Goal: Task Accomplishment & Management: Use online tool/utility

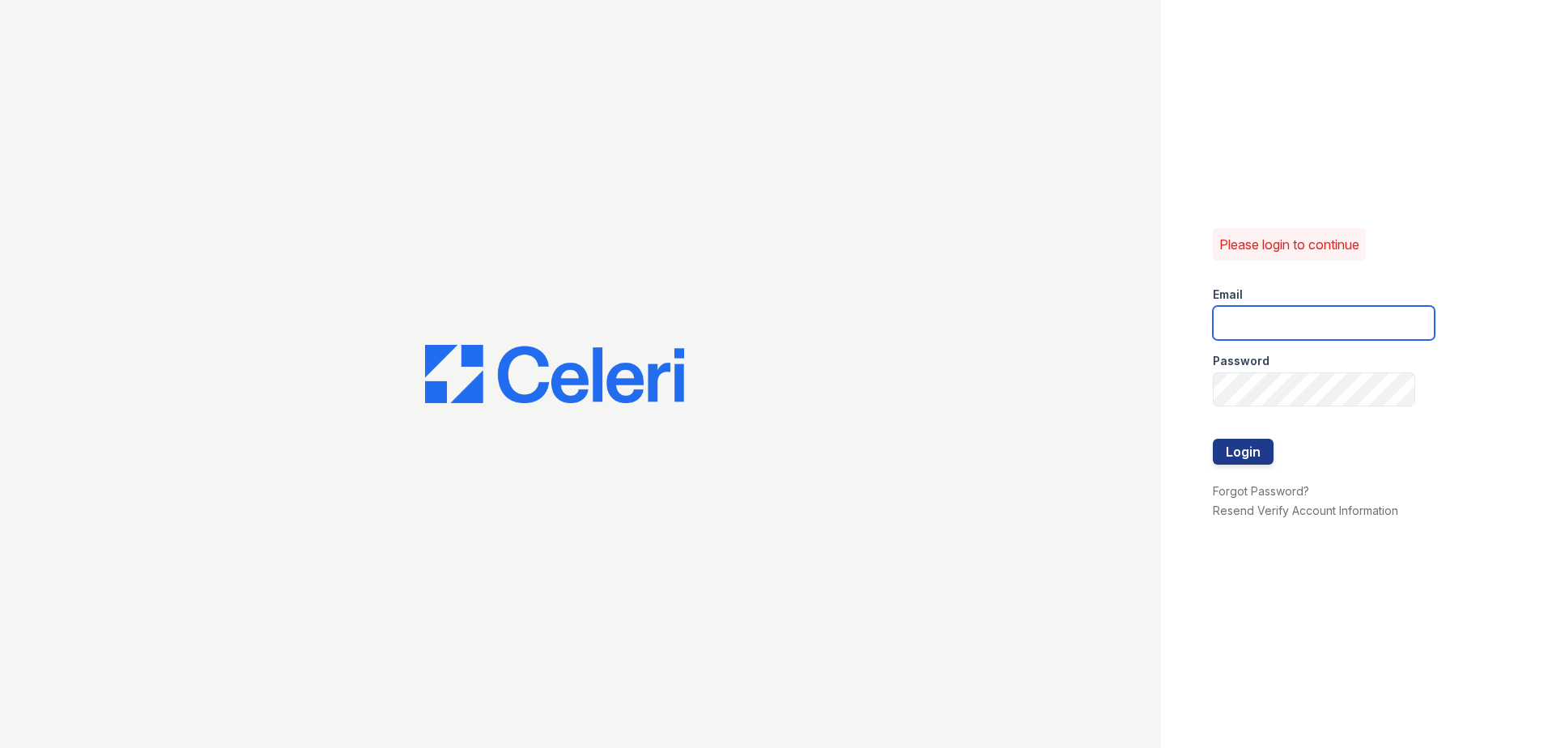
click at [1300, 334] on input "email" at bounding box center [1324, 323] width 222 height 34
type input "[EMAIL_ADDRESS][DOMAIN_NAME]"
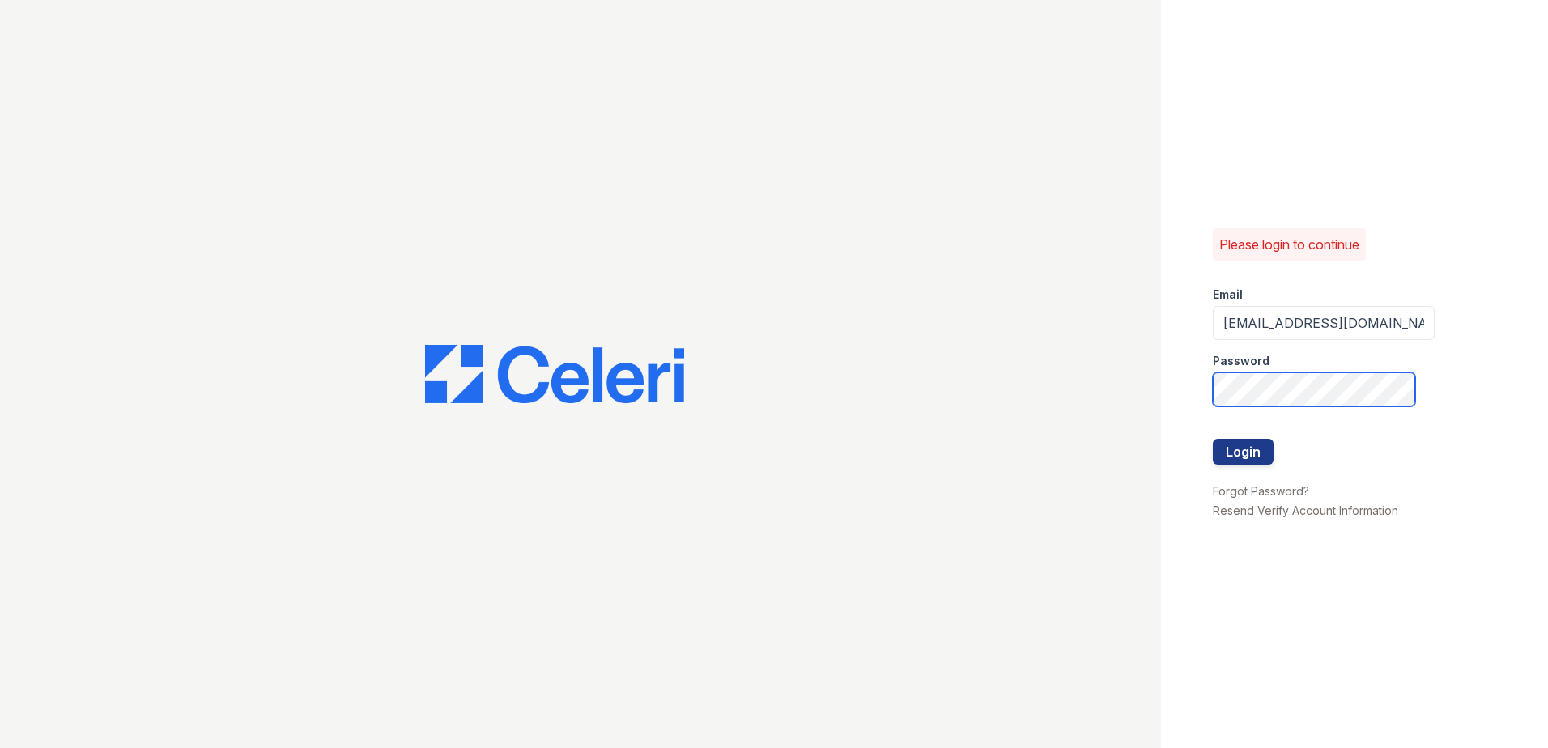
click at [1213, 439] on button "Login" at bounding box center [1243, 452] width 61 height 26
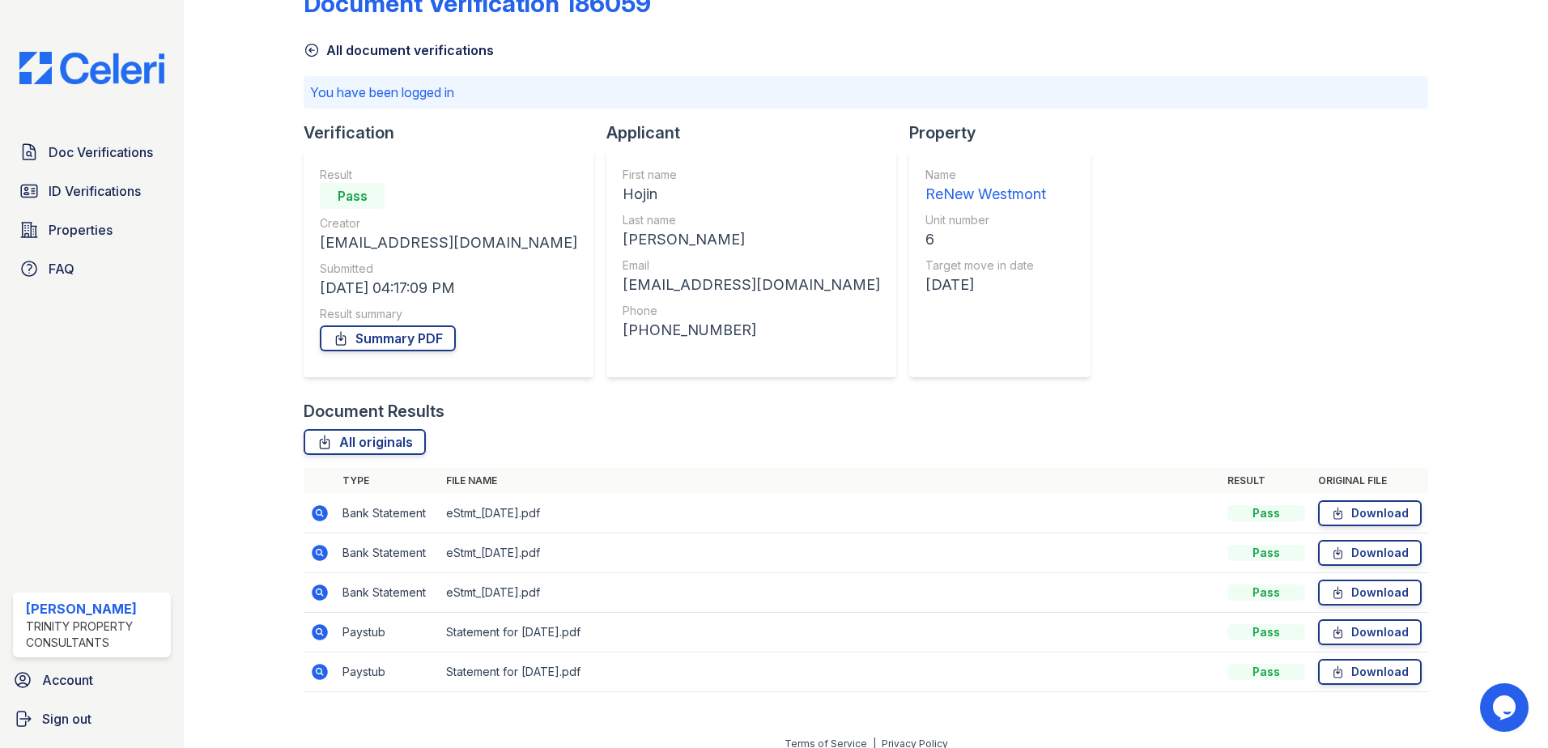
scroll to position [59, 0]
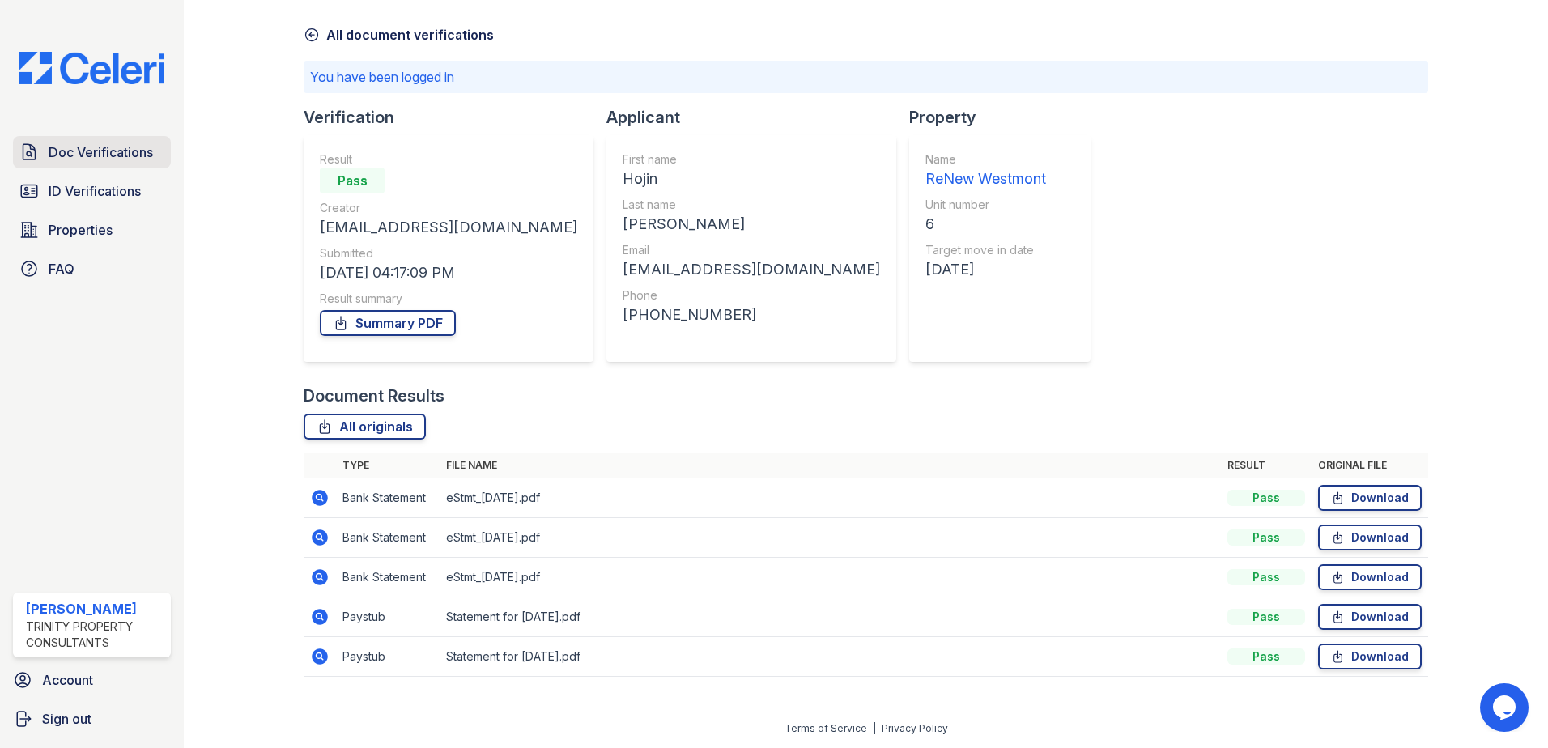
click at [93, 153] on span "Doc Verifications" at bounding box center [101, 151] width 104 height 19
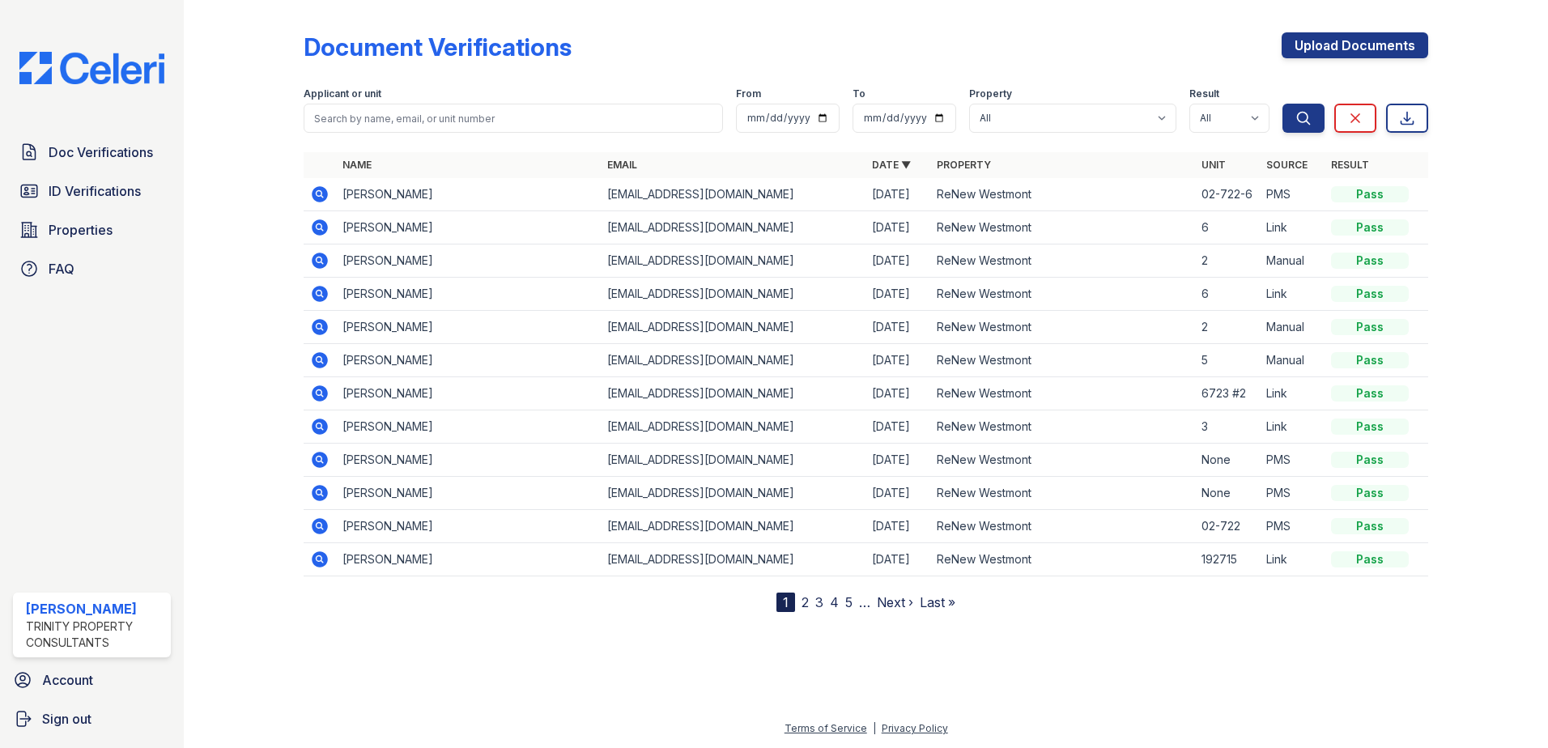
click at [316, 487] on icon at bounding box center [320, 493] width 16 height 16
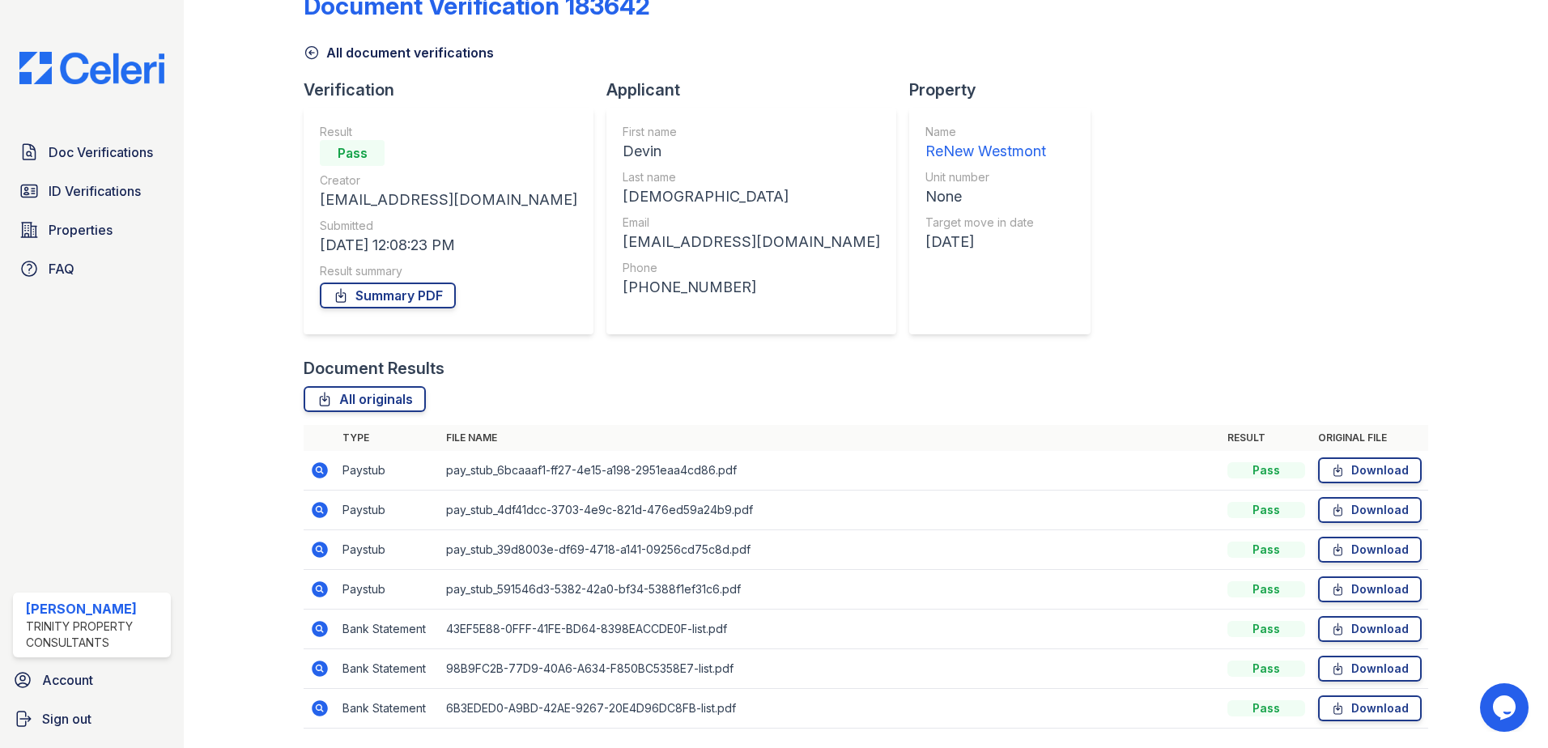
scroll to position [93, 0]
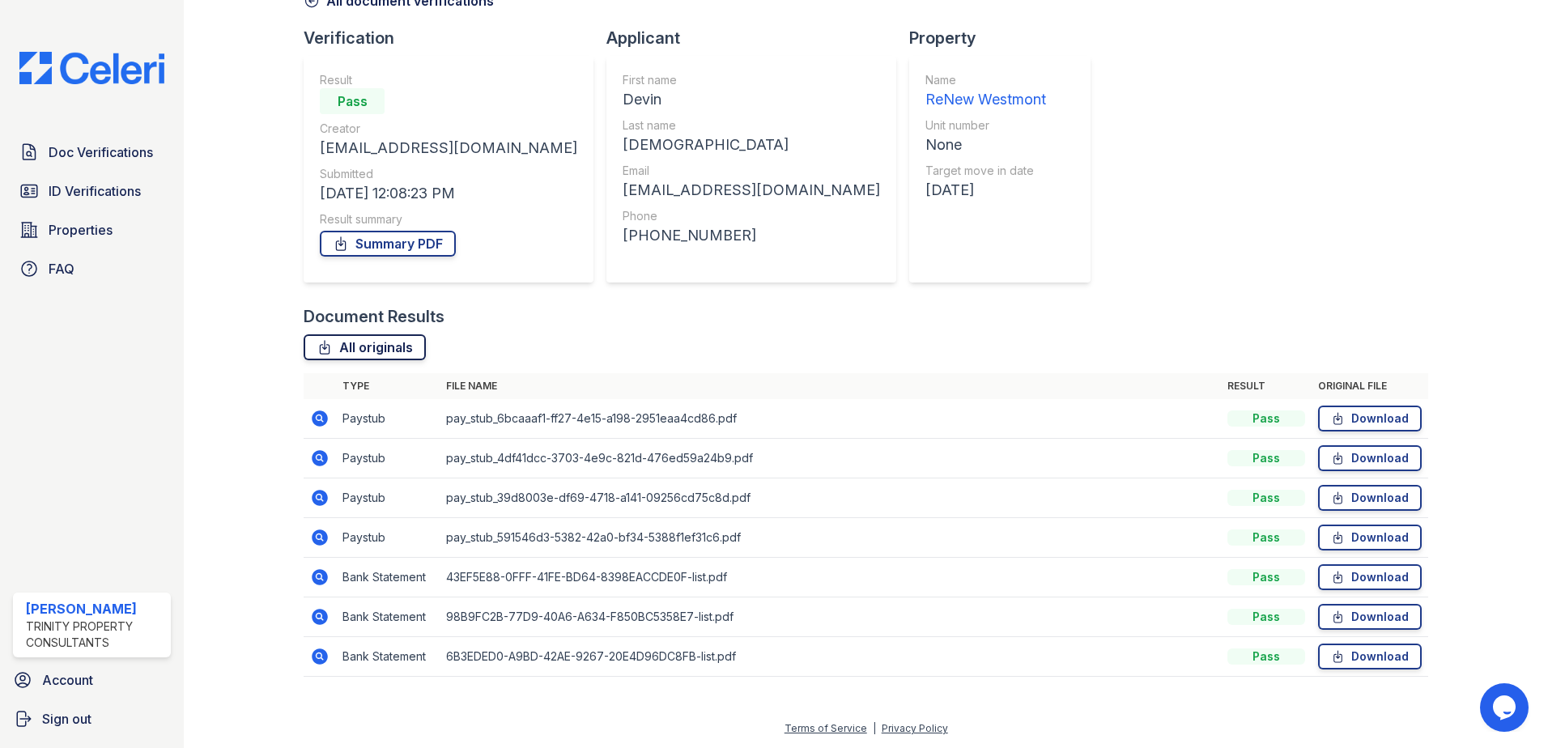
click at [356, 352] on link "All originals" at bounding box center [365, 347] width 122 height 26
drag, startPoint x: 999, startPoint y: 657, endPoint x: 997, endPoint y: 644, distance: 13.9
click at [999, 657] on td "6B3EDED0-A9BD-42AE-9267-20E4D96DC8FB-list.pdf" at bounding box center [830, 657] width 781 height 40
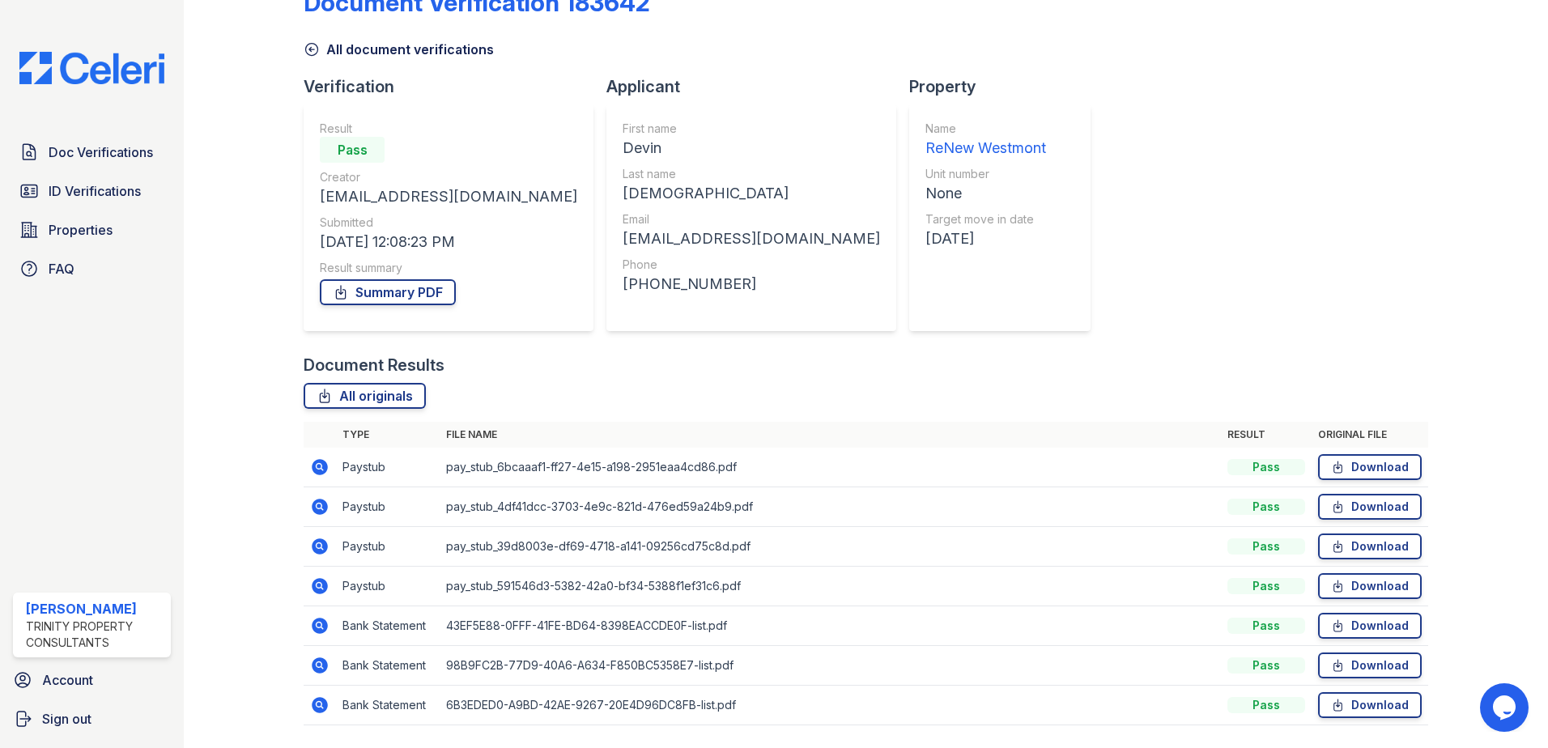
scroll to position [0, 0]
